Goal: Task Accomplishment & Management: Manage account settings

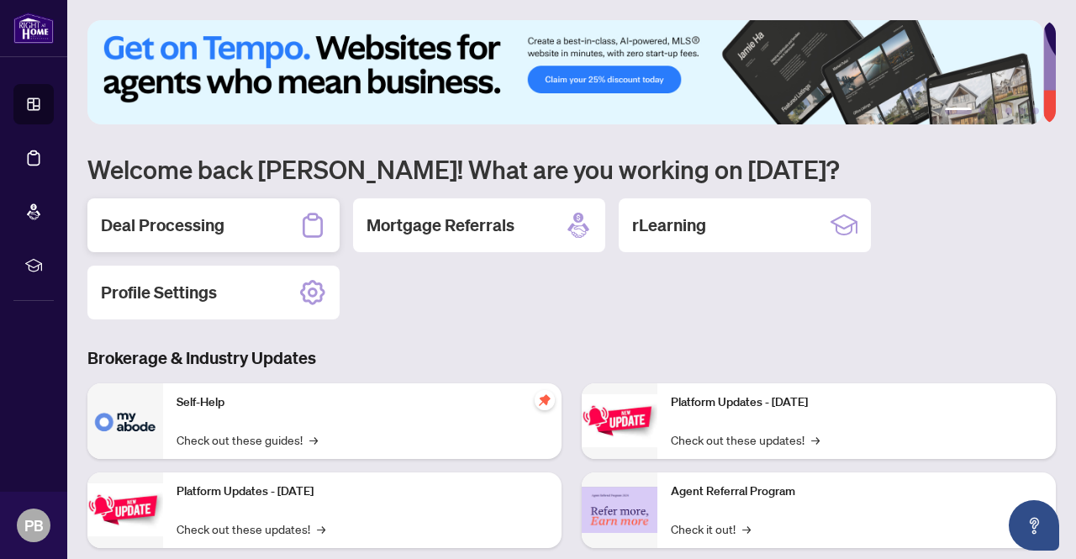
click at [176, 225] on h2 "Deal Processing" at bounding box center [163, 225] width 124 height 24
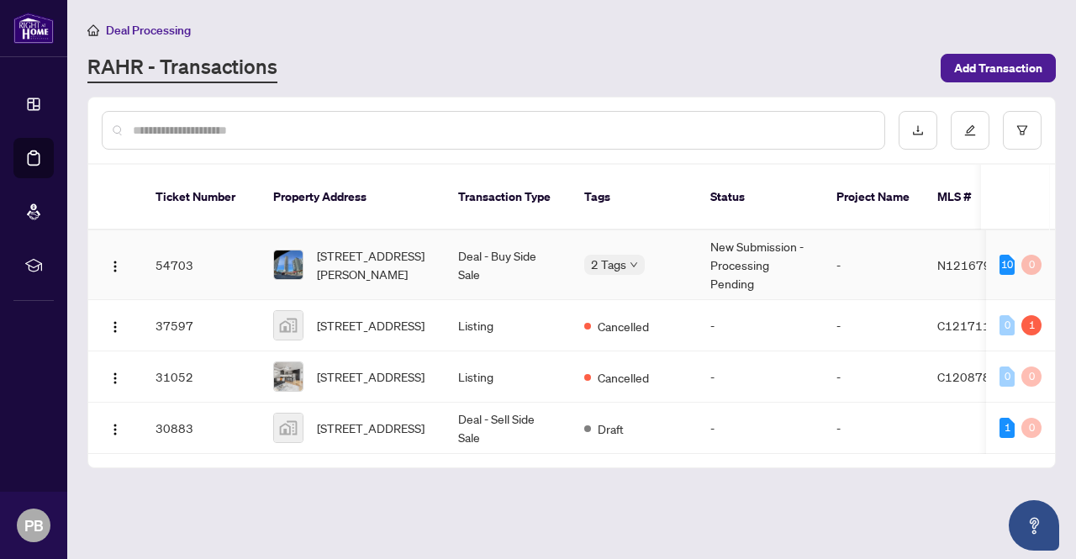
click at [750, 256] on td "New Submission - Processing Pending" at bounding box center [760, 265] width 126 height 70
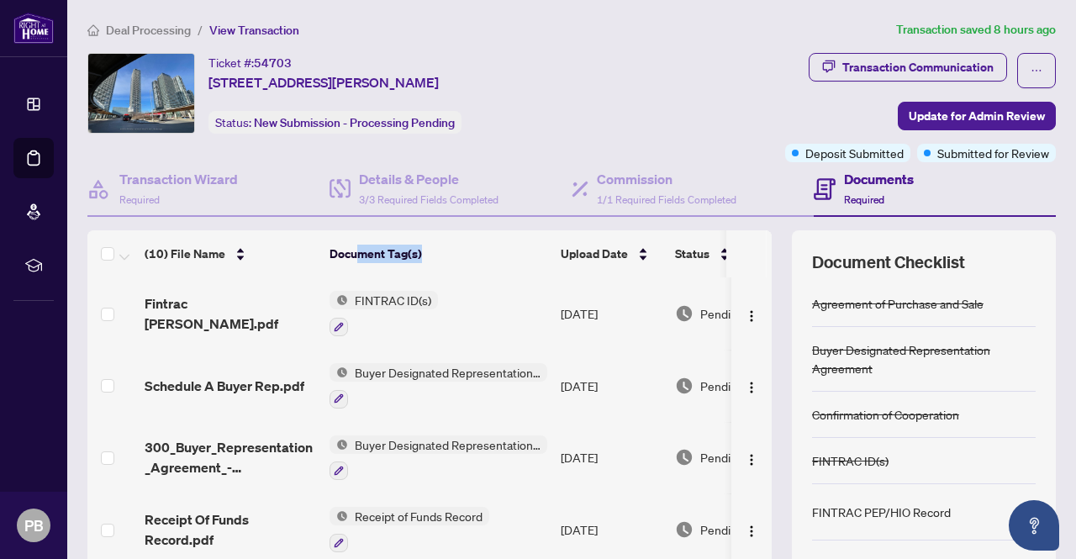
drag, startPoint x: 496, startPoint y: 251, endPoint x: 358, endPoint y: 248, distance: 137.9
click at [358, 248] on th "Document Tag(s)" at bounding box center [438, 253] width 231 height 47
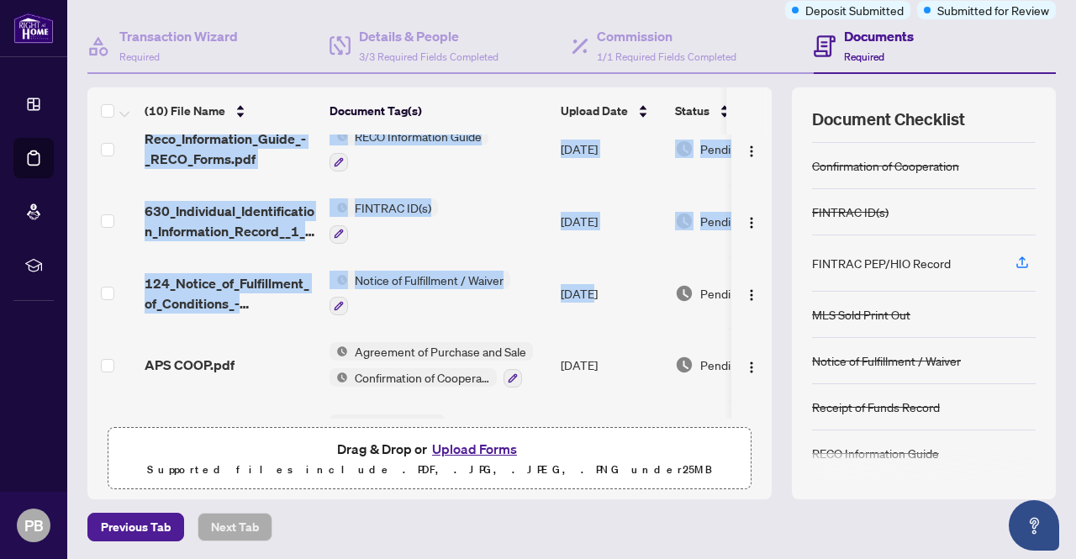
scroll to position [0, 97]
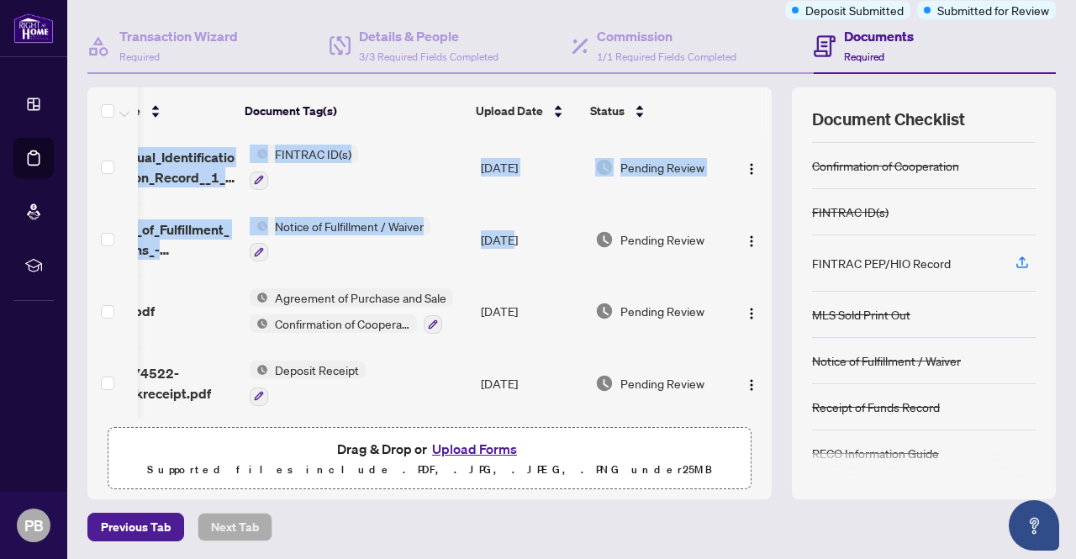
drag, startPoint x: 592, startPoint y: 408, endPoint x: 701, endPoint y: 423, distance: 109.5
click at [758, 412] on div "Fintrac Ronie Vicky.pdf FINTRAC ID(s) Sep/25/2025 Pending Review Schedule A Buy…" at bounding box center [429, 276] width 684 height 284
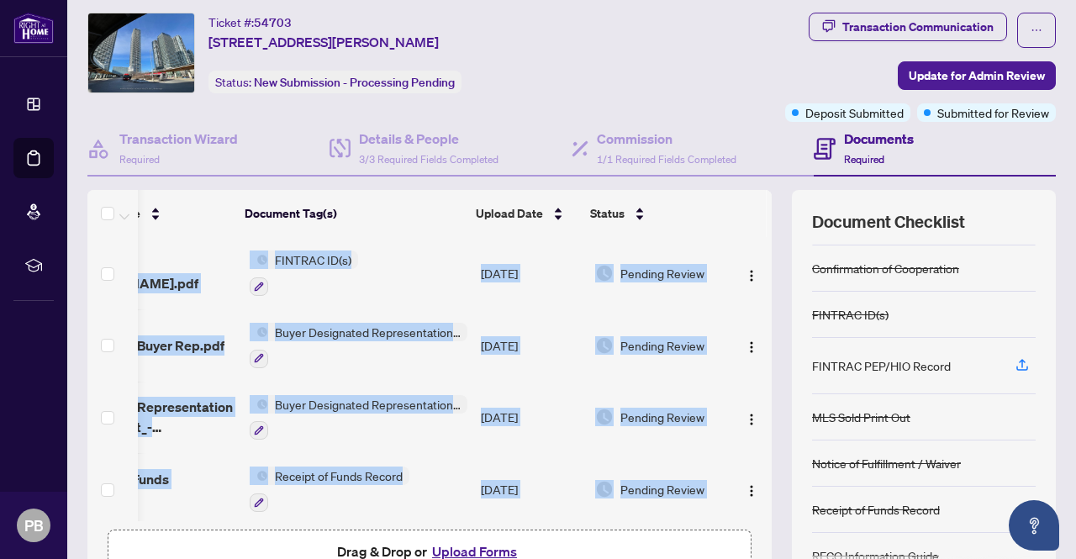
scroll to position [0, 0]
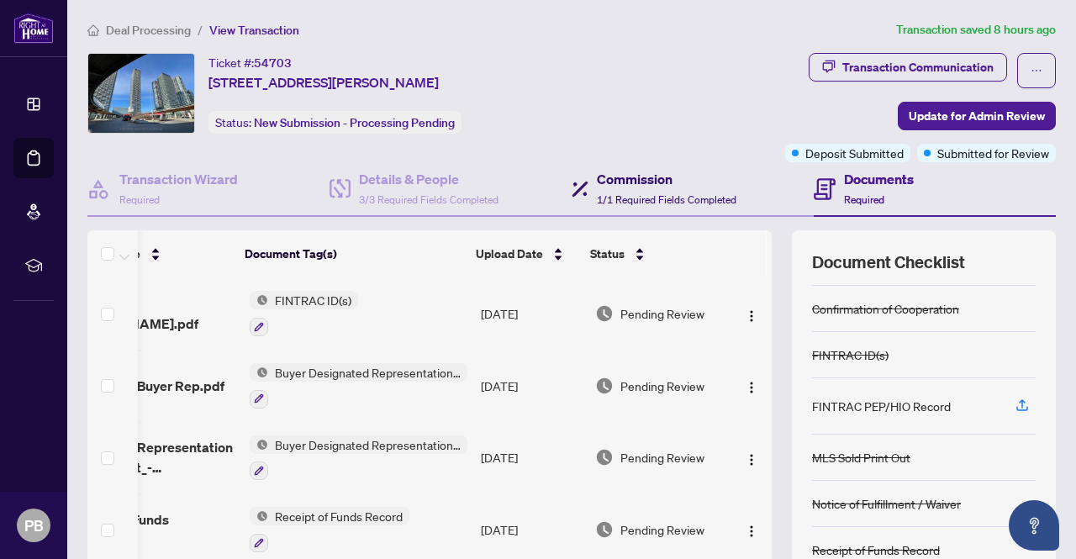
click at [635, 189] on div "Commission 1/1 Required Fields Completed" at bounding box center [667, 188] width 140 height 39
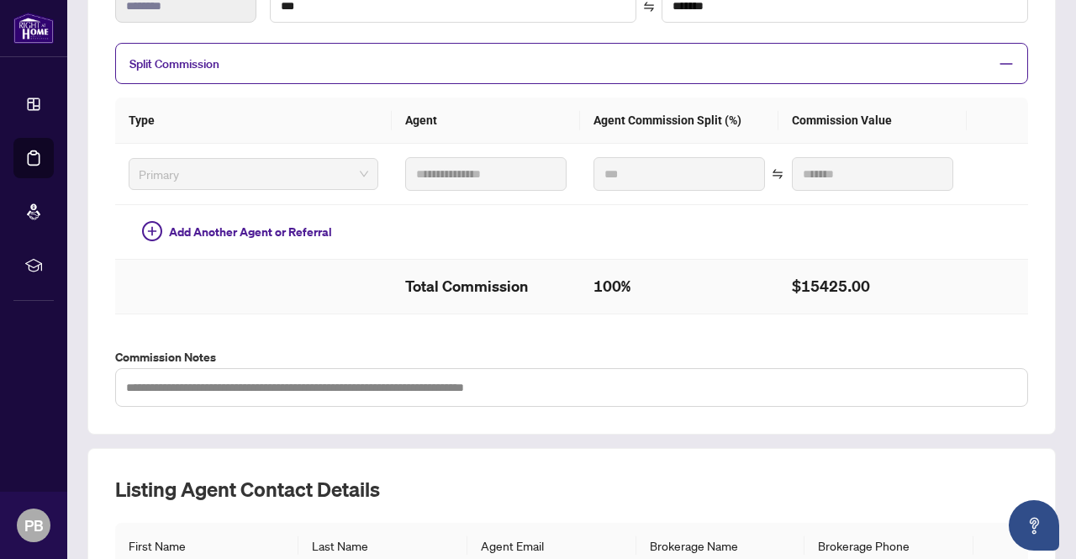
scroll to position [544, 0]
